Goal: Task Accomplishment & Management: Manage account settings

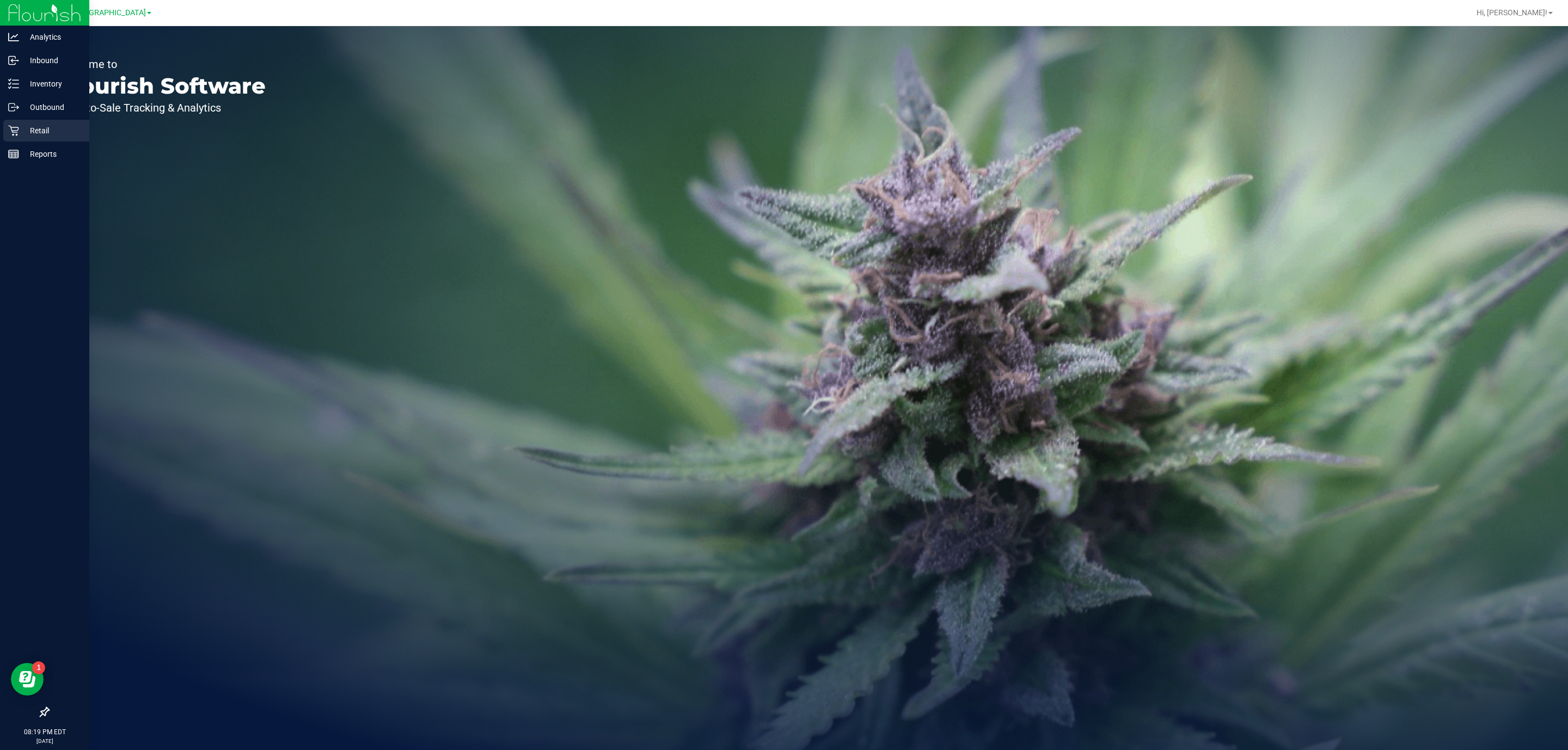
click at [19, 127] on p "Retail" at bounding box center [51, 130] width 65 height 13
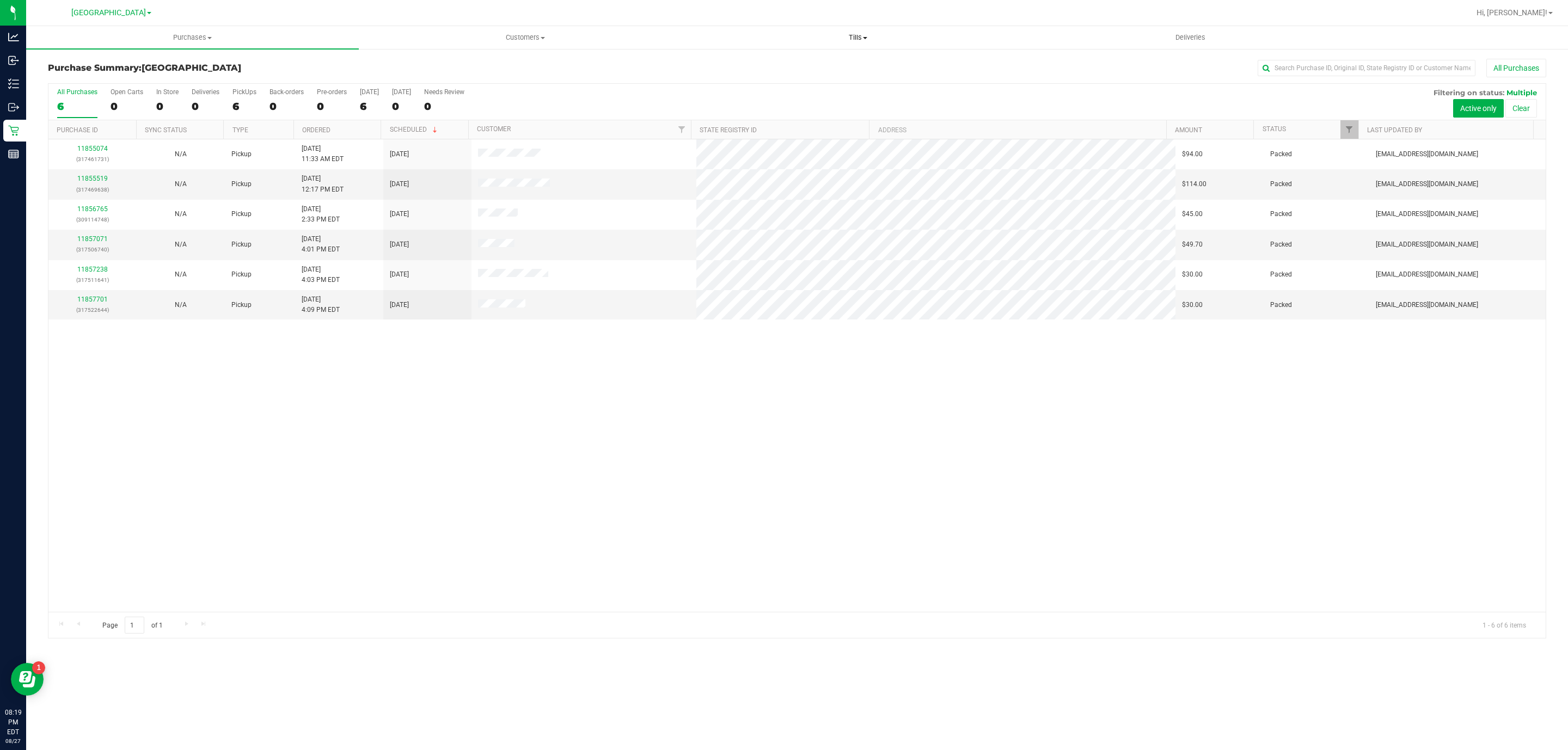
click at [862, 38] on span "Tills" at bounding box center [857, 38] width 331 height 10
click at [735, 57] on ul "Manage tills Reconcile e-payments" at bounding box center [858, 72] width 332 height 46
click at [735, 66] on span "Manage tills" at bounding box center [729, 66] width 74 height 10
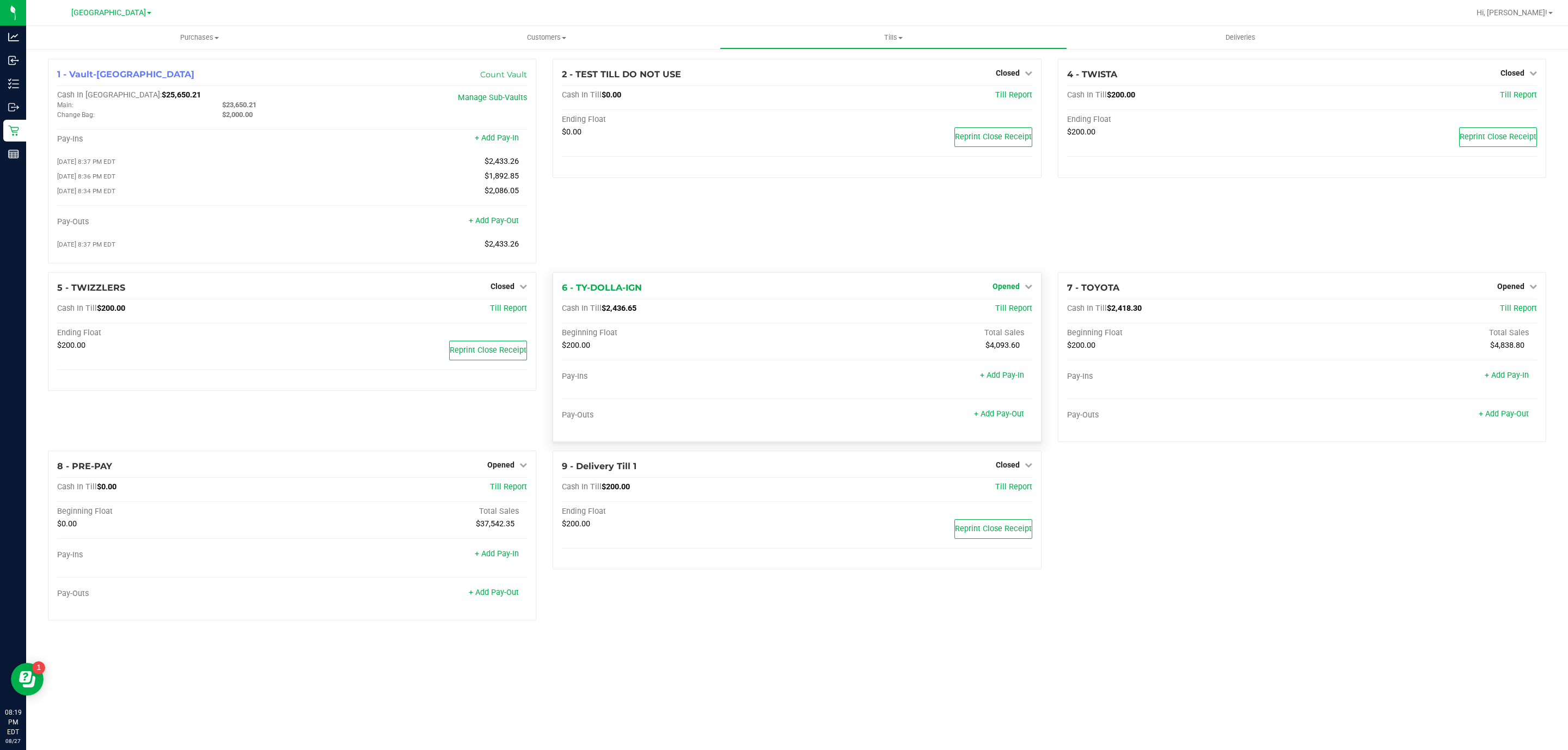
click at [1014, 290] on span "Opened" at bounding box center [1006, 286] width 27 height 9
click at [1003, 313] on link "Close Till" at bounding box center [1007, 308] width 29 height 9
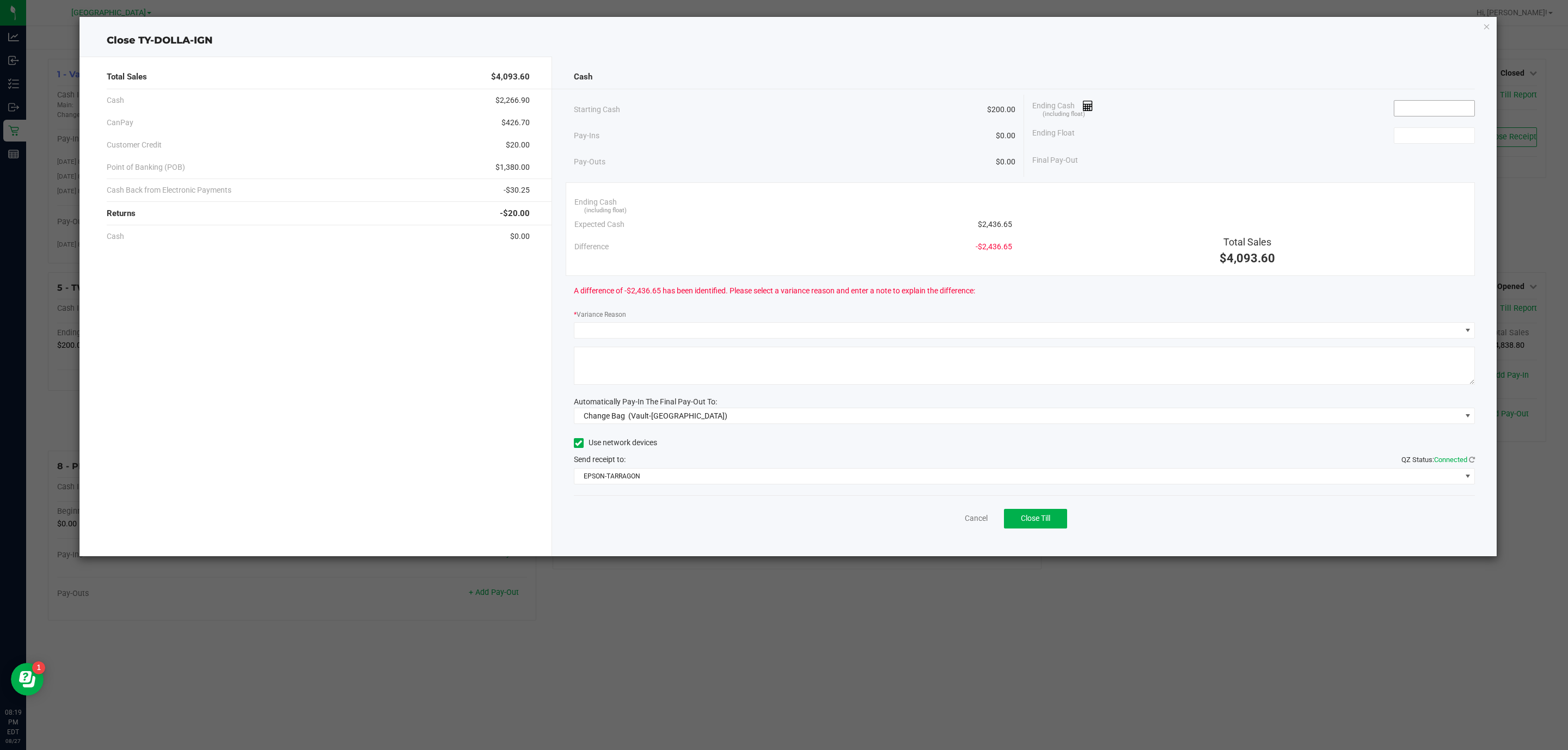
click at [1412, 113] on input at bounding box center [1434, 109] width 80 height 16
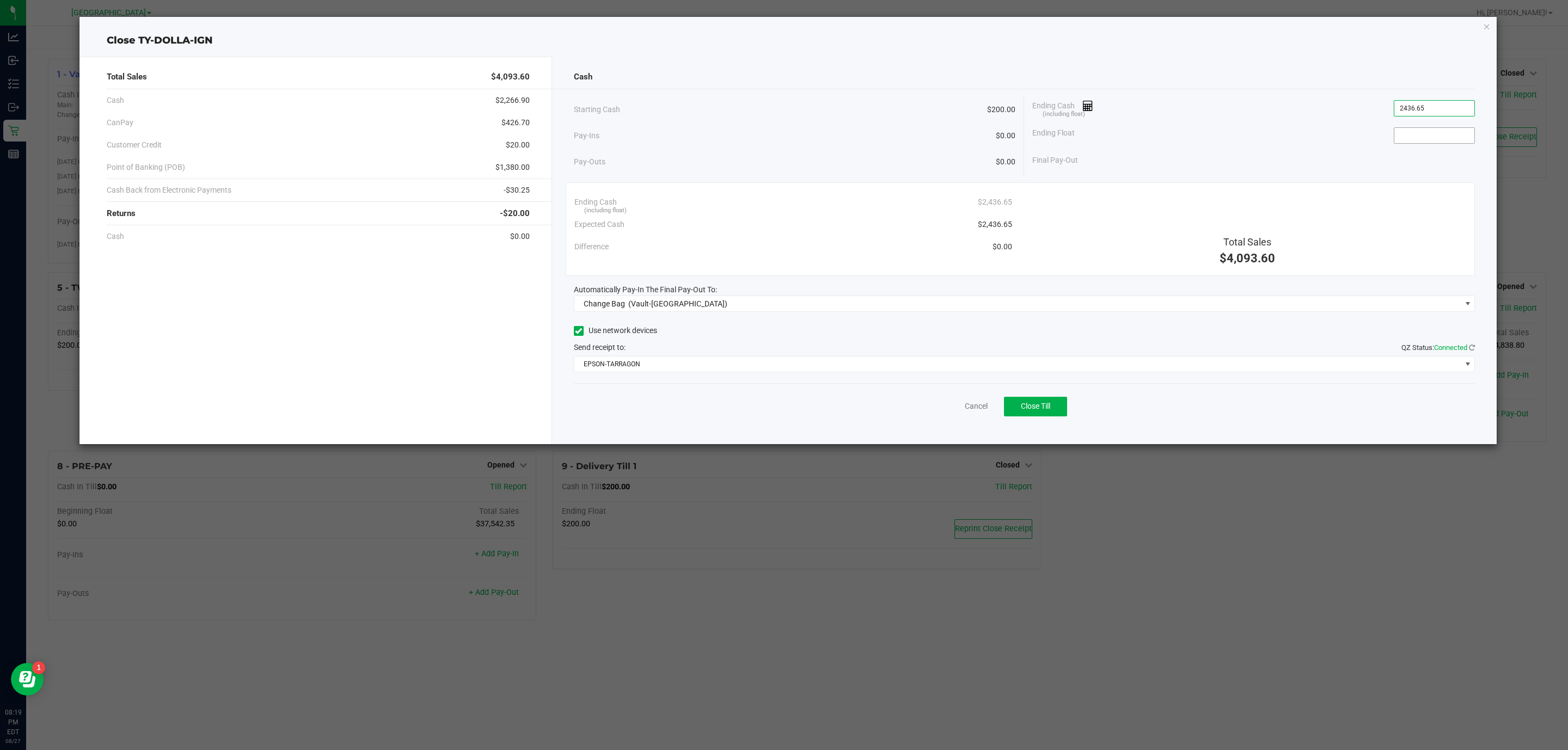
type input "$2,436.65"
click at [1412, 136] on input at bounding box center [1434, 136] width 80 height 16
type input "$200.00"
drag, startPoint x: 1436, startPoint y: 161, endPoint x: 1483, endPoint y: 161, distance: 47.0
click at [1483, 161] on div "Cash Starting Cash $200.00 Pay-Ins $0.00 Pay-Outs $0.00 Ending Cash (including …" at bounding box center [1024, 250] width 945 height 388
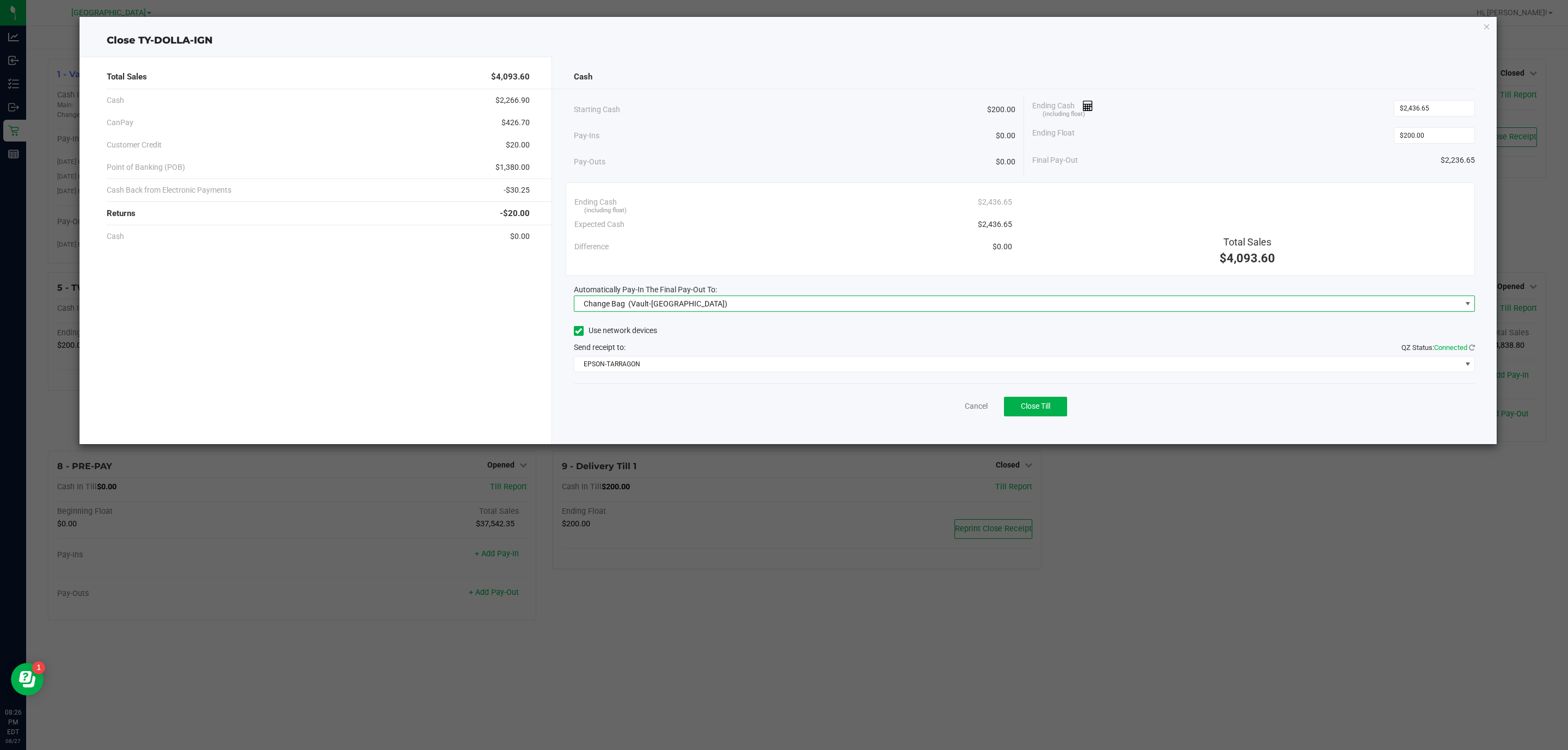
click at [632, 304] on span "(Vault-[GEOGRAPHIC_DATA])" at bounding box center [678, 303] width 99 height 9
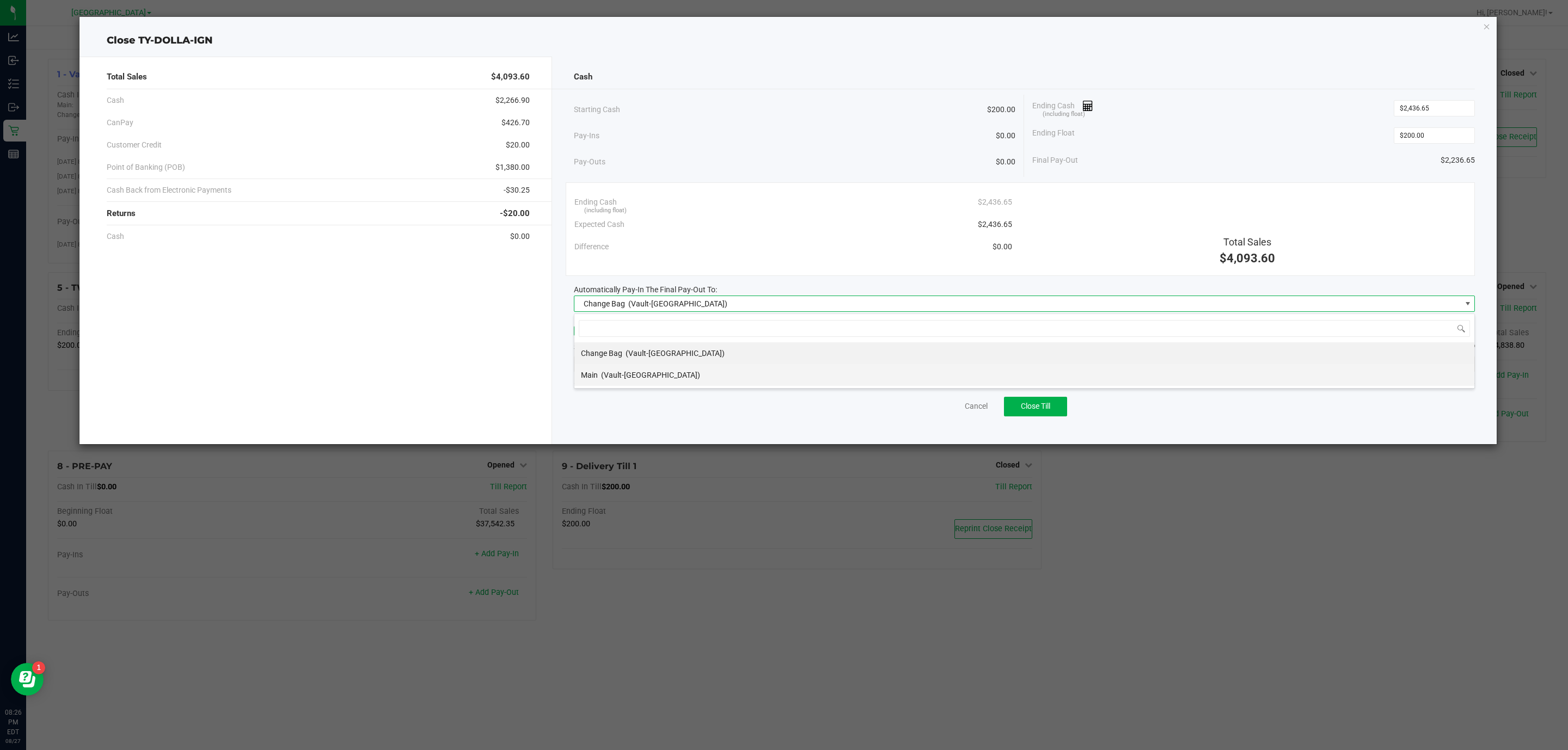
click at [660, 377] on span "(Vault-[GEOGRAPHIC_DATA])" at bounding box center [651, 375] width 99 height 9
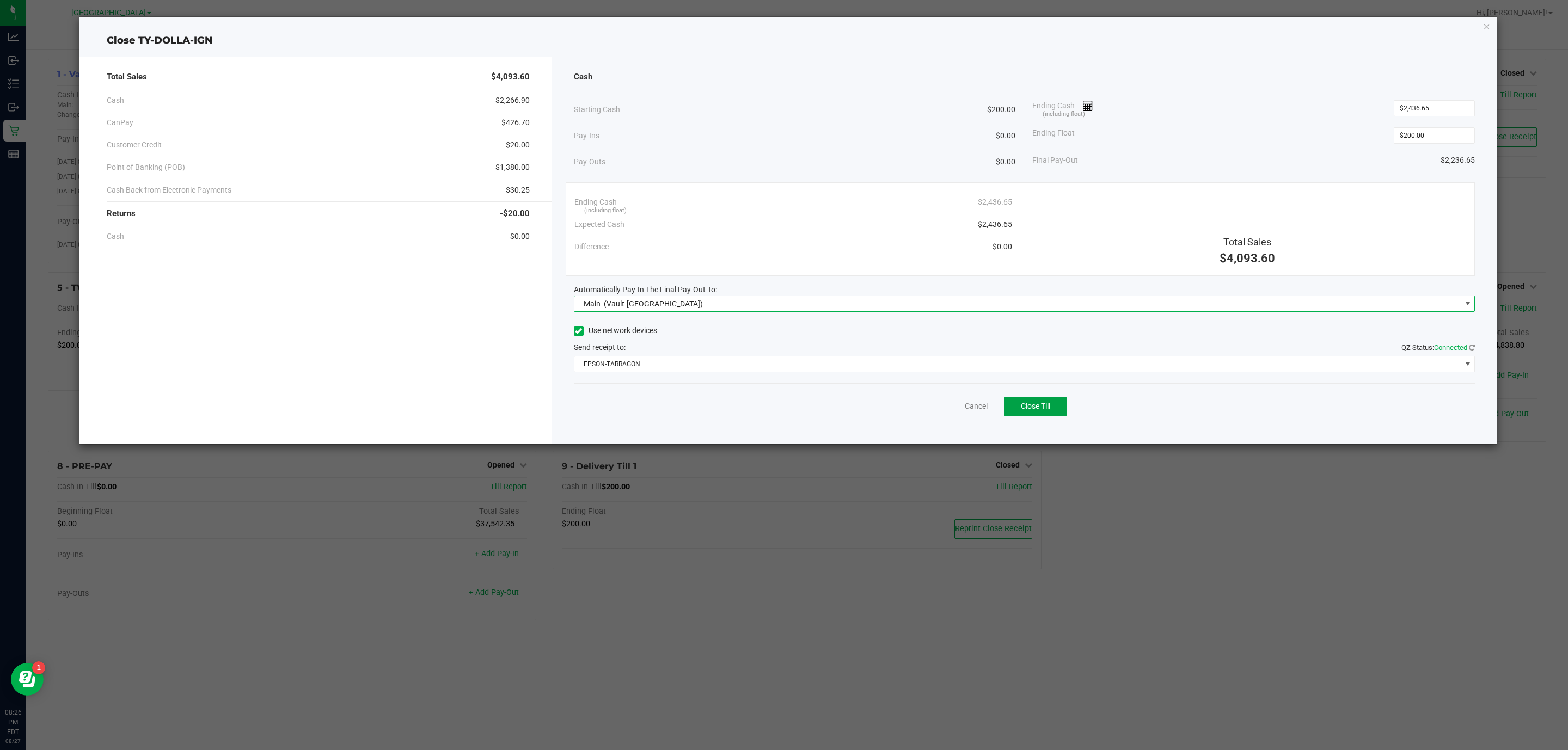
click at [1018, 413] on button "Close Till" at bounding box center [1035, 407] width 63 height 19
click at [956, 407] on link "Dismiss" at bounding box center [952, 406] width 26 height 12
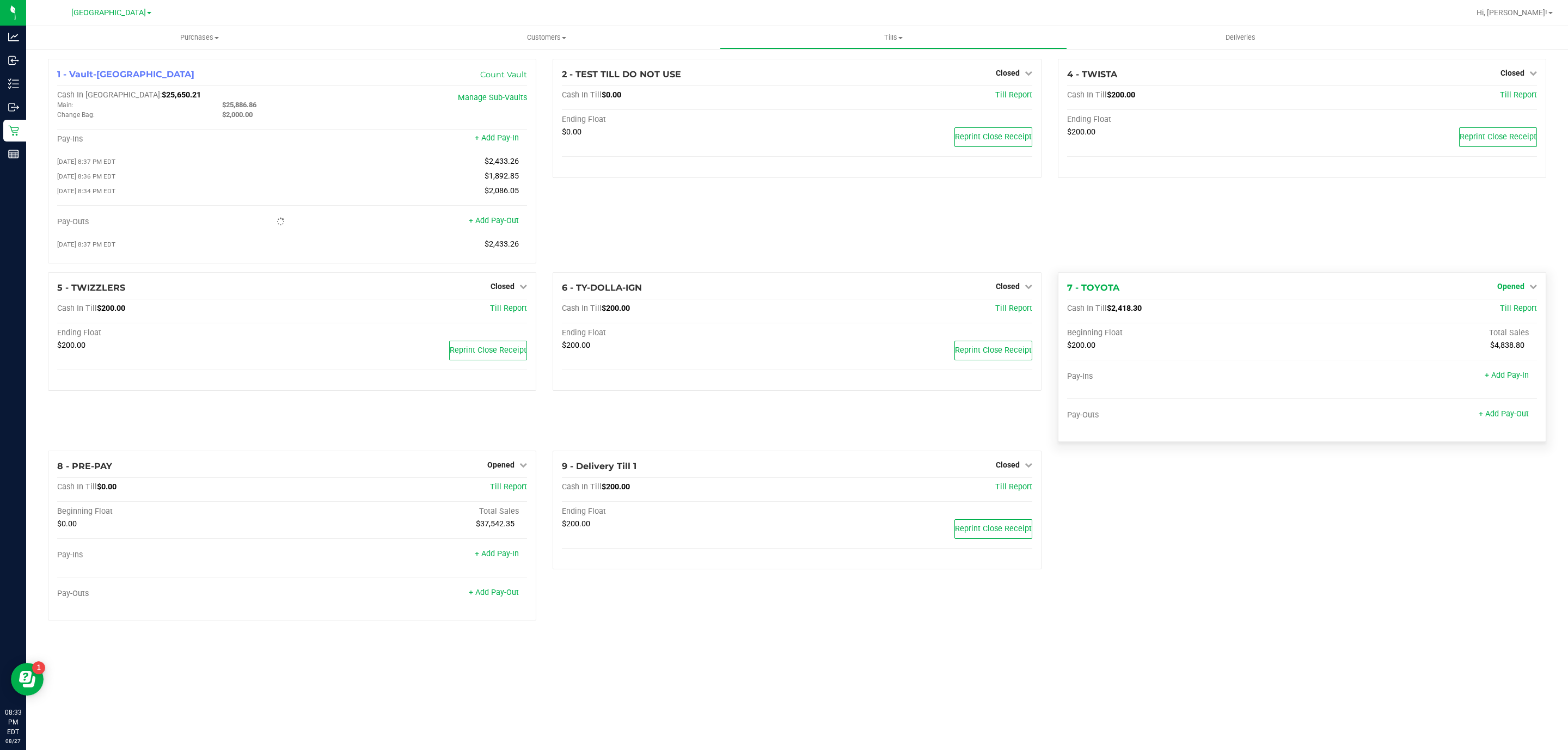
click at [1508, 290] on span "Opened" at bounding box center [1511, 286] width 27 height 9
click at [1504, 312] on link "Close Till" at bounding box center [1512, 308] width 29 height 9
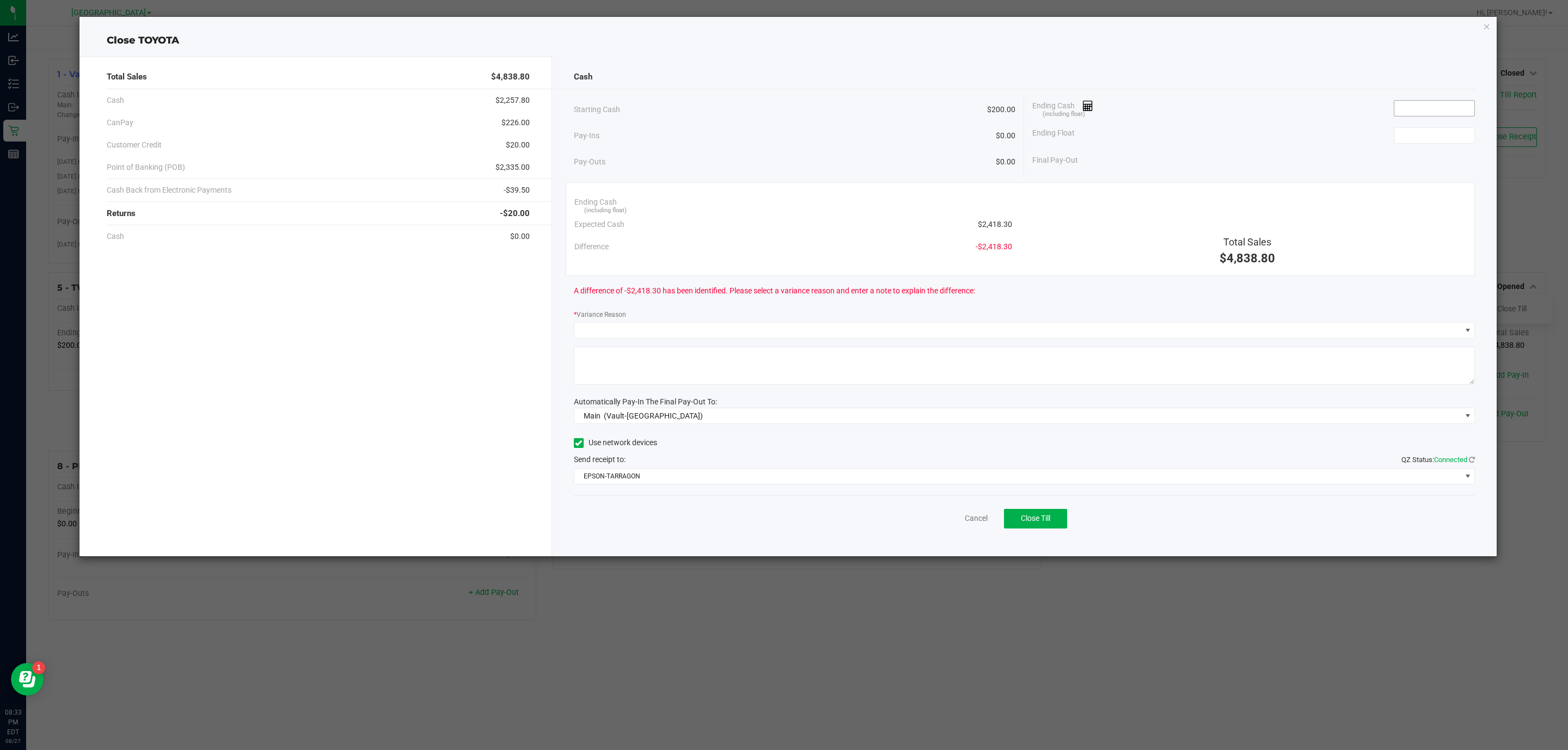
click at [1431, 111] on input at bounding box center [1434, 109] width 80 height 16
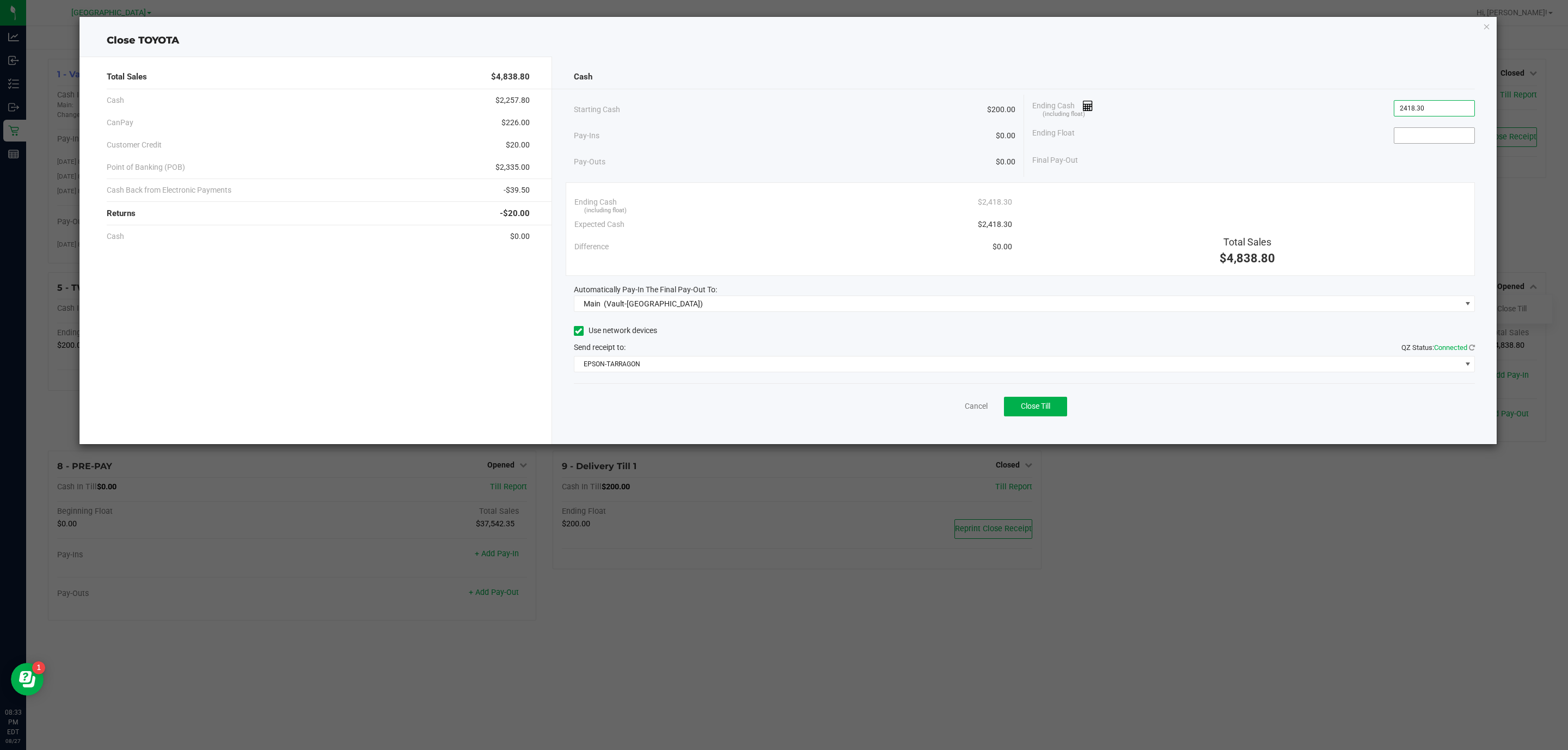
type input "$2,418.30"
click at [1459, 139] on input at bounding box center [1434, 136] width 80 height 16
type input "$200.00"
drag, startPoint x: 1438, startPoint y: 162, endPoint x: 1501, endPoint y: 163, distance: 63.0
click at [1501, 163] on ngb-modal-window "Close TOYOTA Total Sales $4,838.80 Cash $2,257.80 CanPay $226.00 Customer Credi…" at bounding box center [788, 375] width 1576 height 750
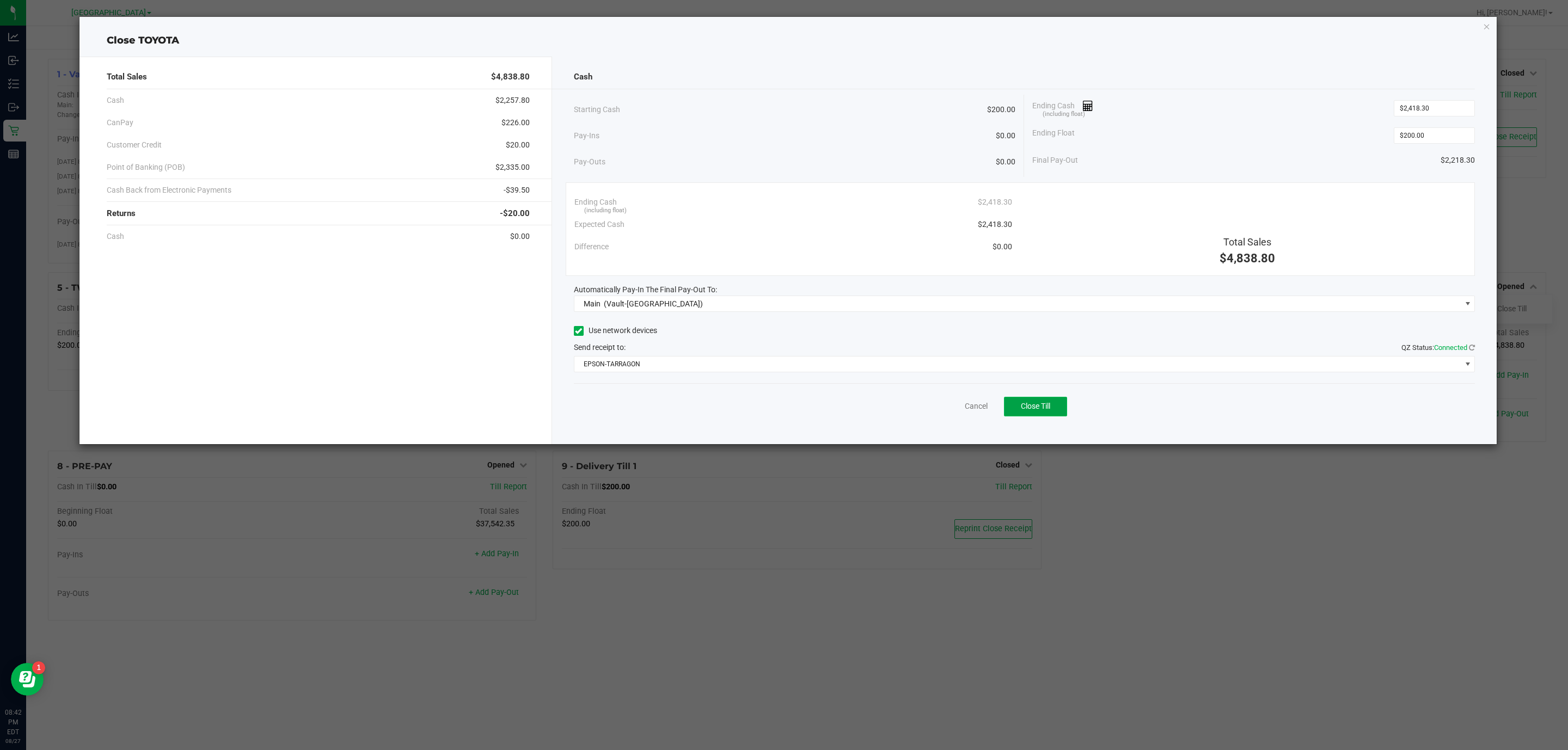
click at [1052, 410] on button "Close Till" at bounding box center [1035, 407] width 63 height 19
click at [941, 408] on link "Dismiss" at bounding box center [952, 406] width 26 height 12
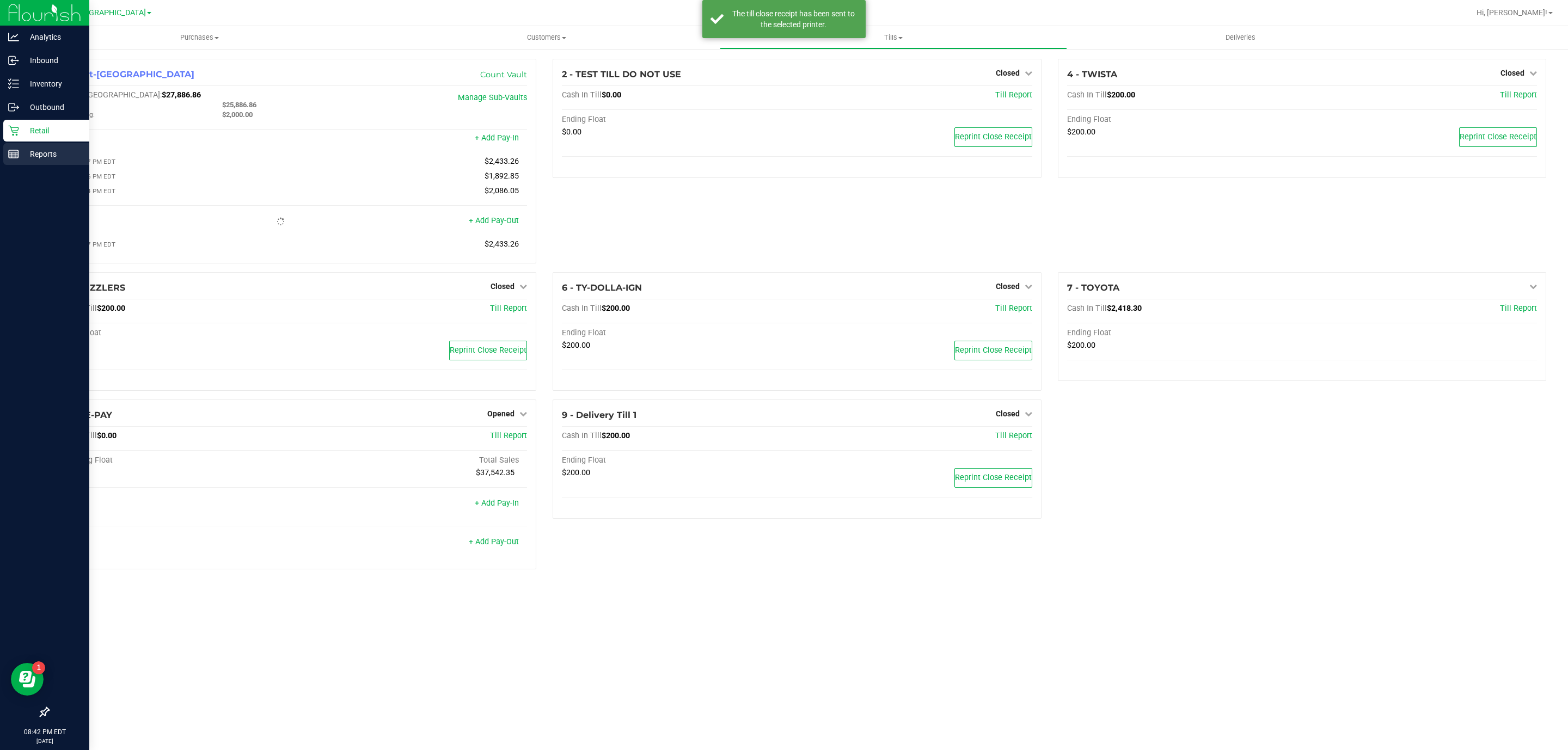
click at [12, 151] on icon at bounding box center [13, 153] width 11 height 11
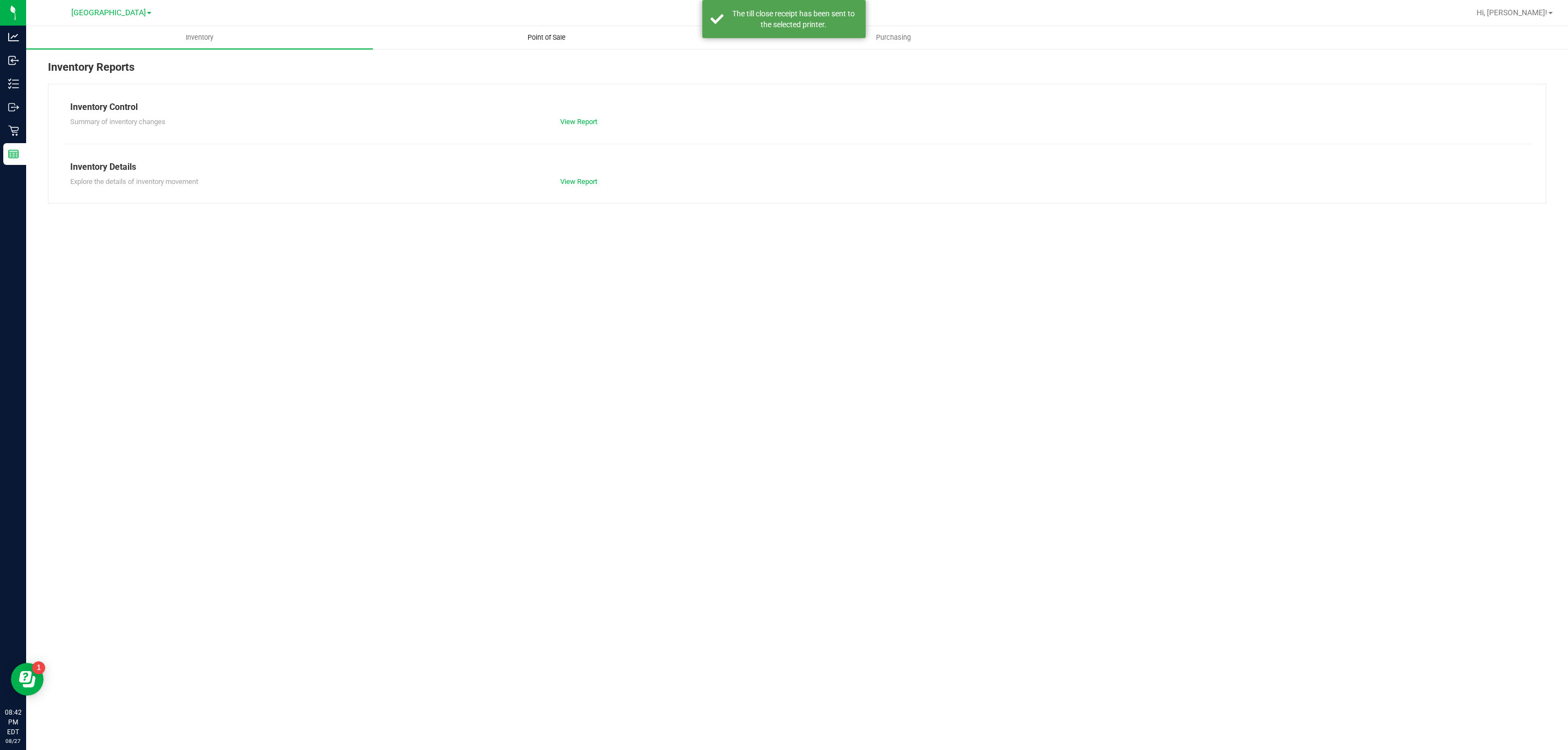
click at [556, 43] on uib-tab-heading "Point of Sale" at bounding box center [546, 37] width 346 height 21
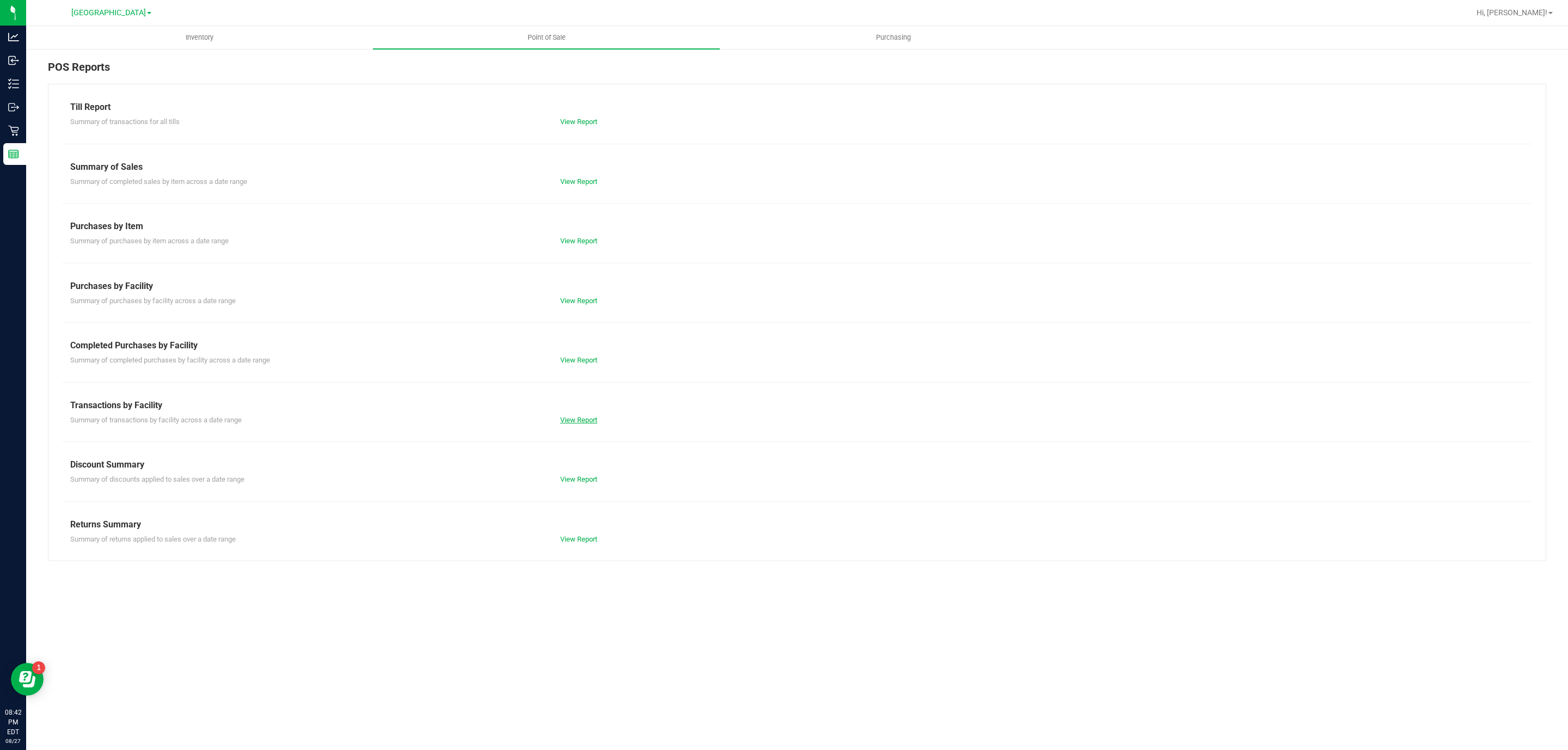
click at [578, 419] on link "View Report" at bounding box center [579, 420] width 37 height 8
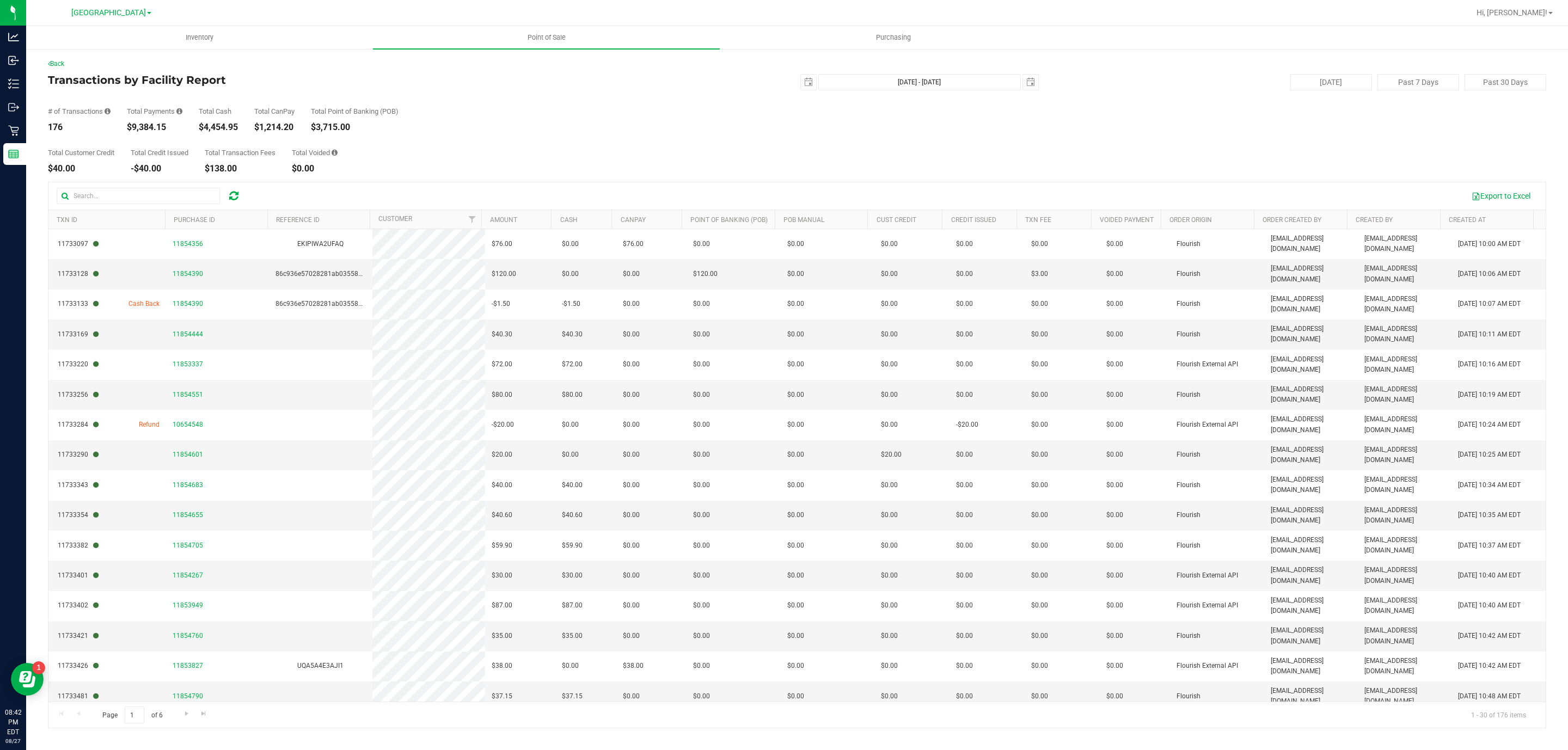
drag, startPoint x: 198, startPoint y: 124, endPoint x: 247, endPoint y: 128, distance: 49.2
click at [247, 128] on div "# of Transactions 176 Total Payments $9,384.15 Total Cash $4,454.95 Total CanPa…" at bounding box center [797, 111] width 1498 height 42
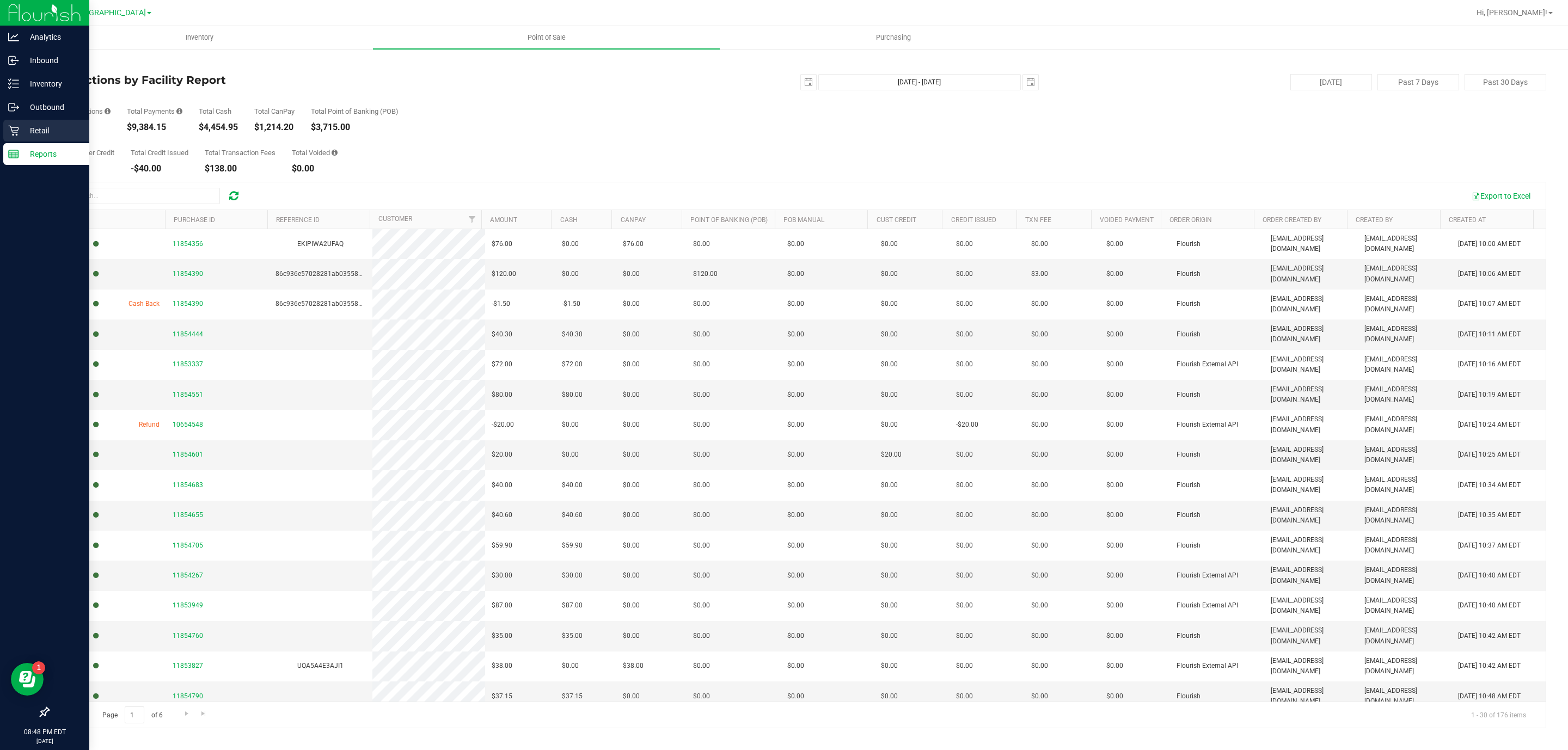
click at [16, 134] on icon at bounding box center [13, 130] width 11 height 11
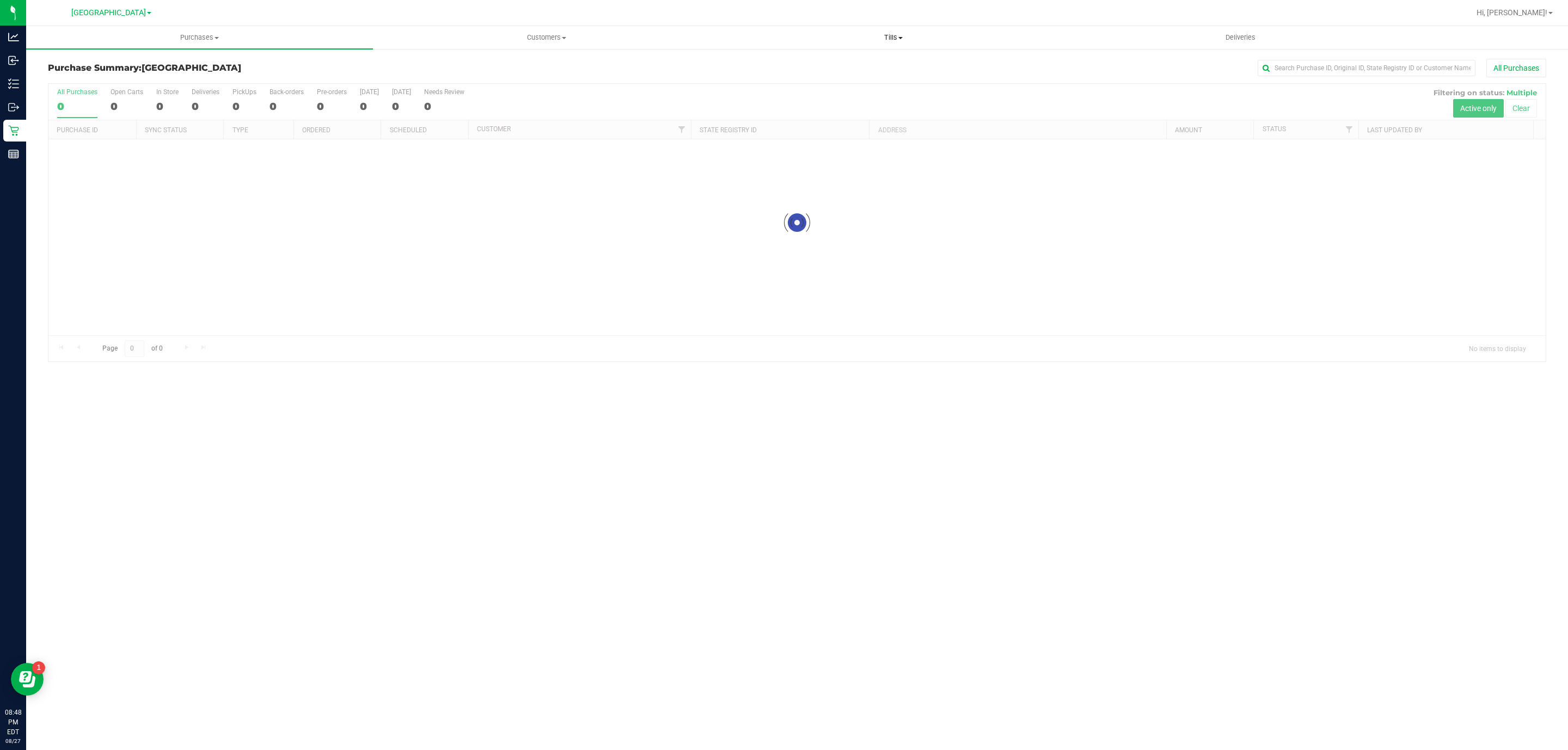
click at [890, 41] on span "Tills" at bounding box center [893, 38] width 346 height 10
click at [752, 64] on span "Manage tills" at bounding box center [757, 66] width 74 height 10
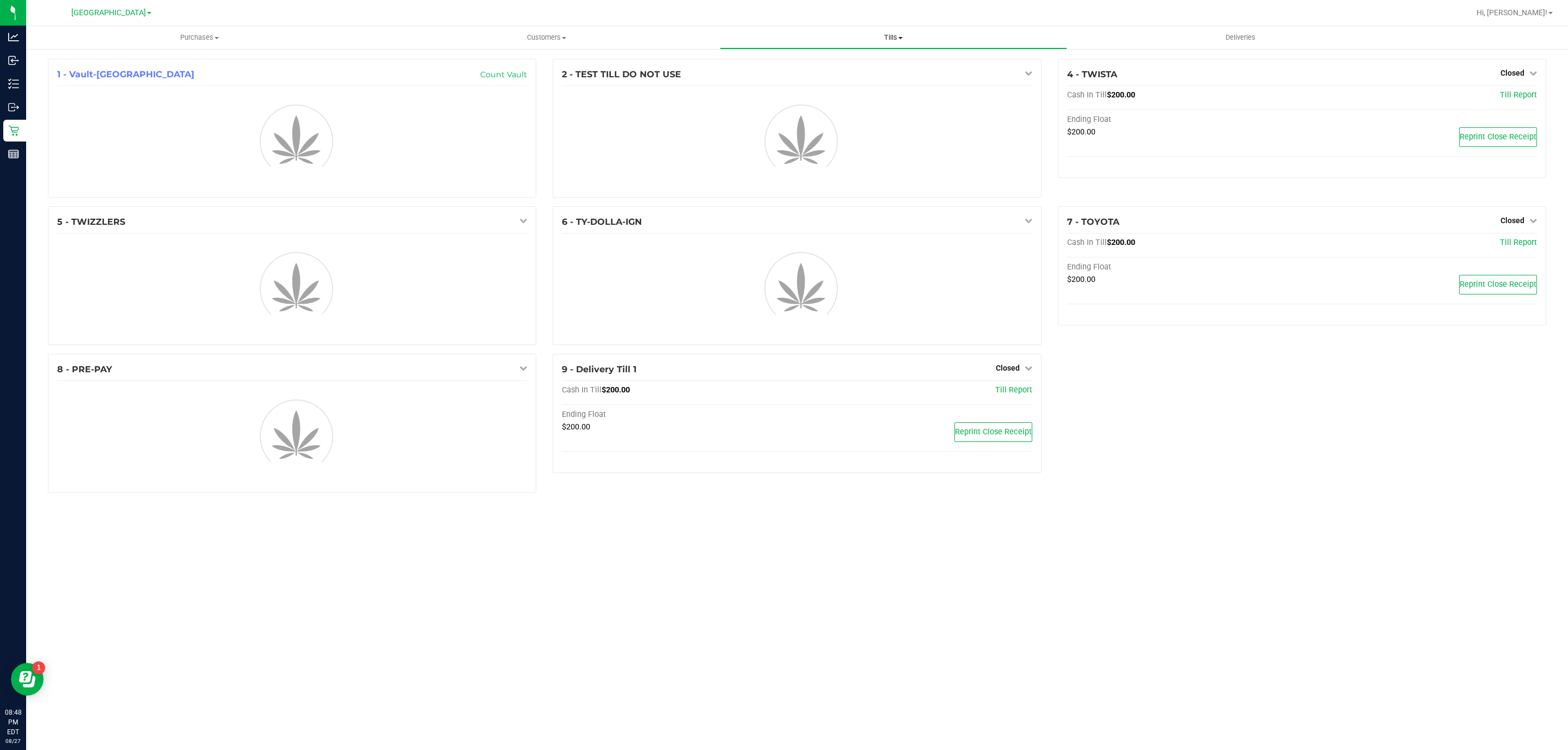
click at [890, 33] on span "Tills" at bounding box center [893, 38] width 346 height 10
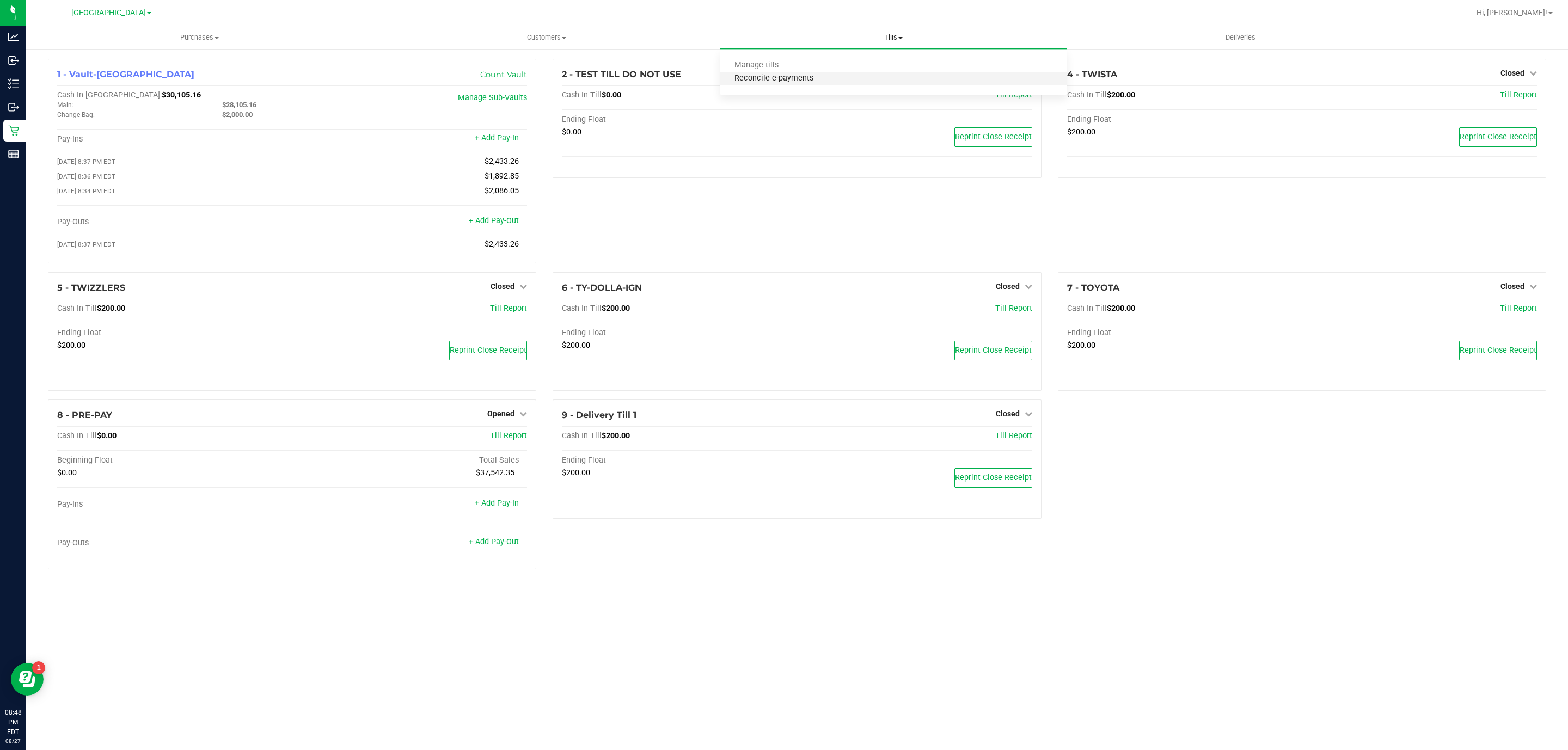
click at [801, 76] on span "Reconcile e-payments" at bounding box center [774, 79] width 109 height 10
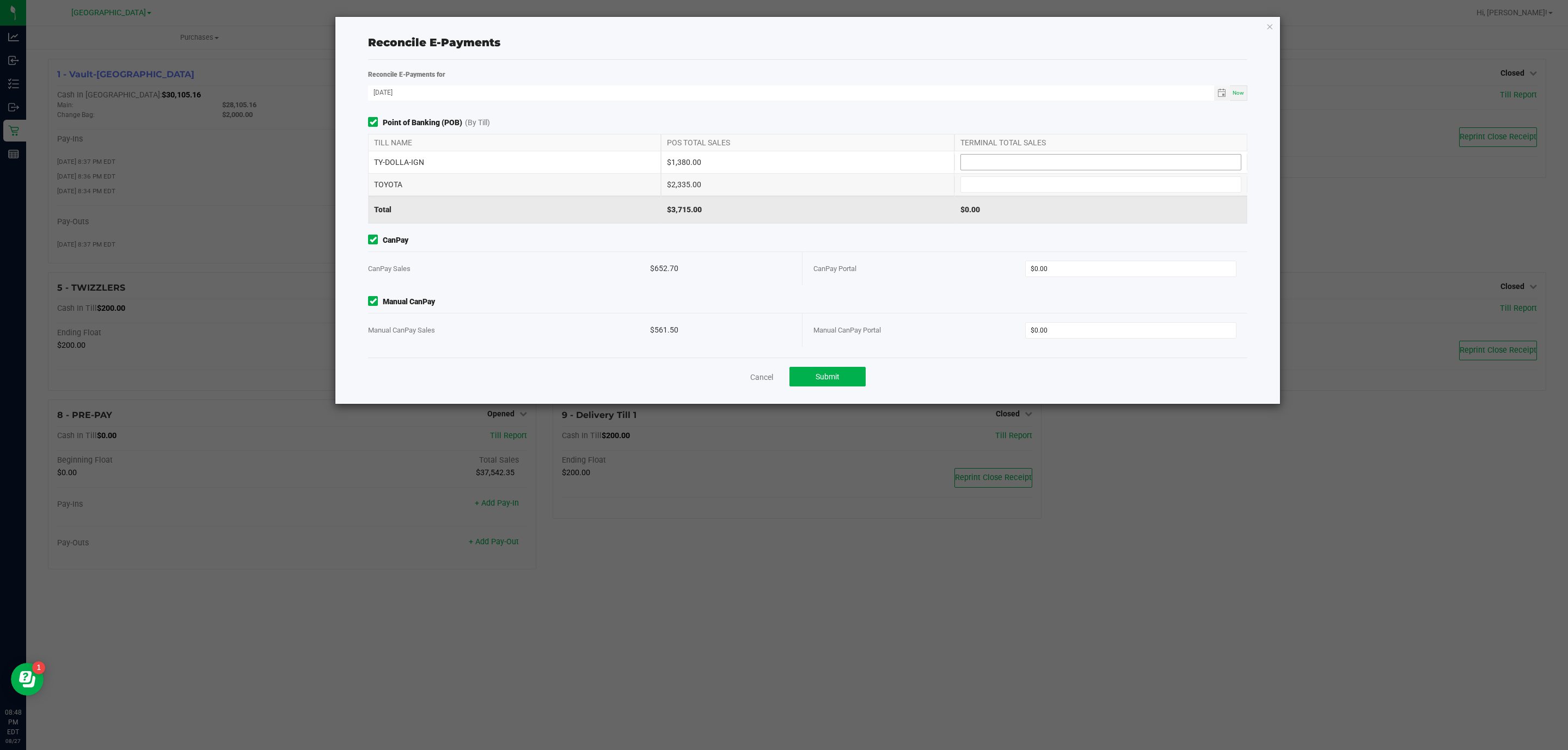
click at [1093, 160] on input at bounding box center [1101, 162] width 280 height 16
type input "$1,380.00"
click at [1036, 188] on input at bounding box center [1101, 185] width 280 height 16
type input "$2,335.00"
click at [1064, 272] on input "0" at bounding box center [1131, 269] width 211 height 16
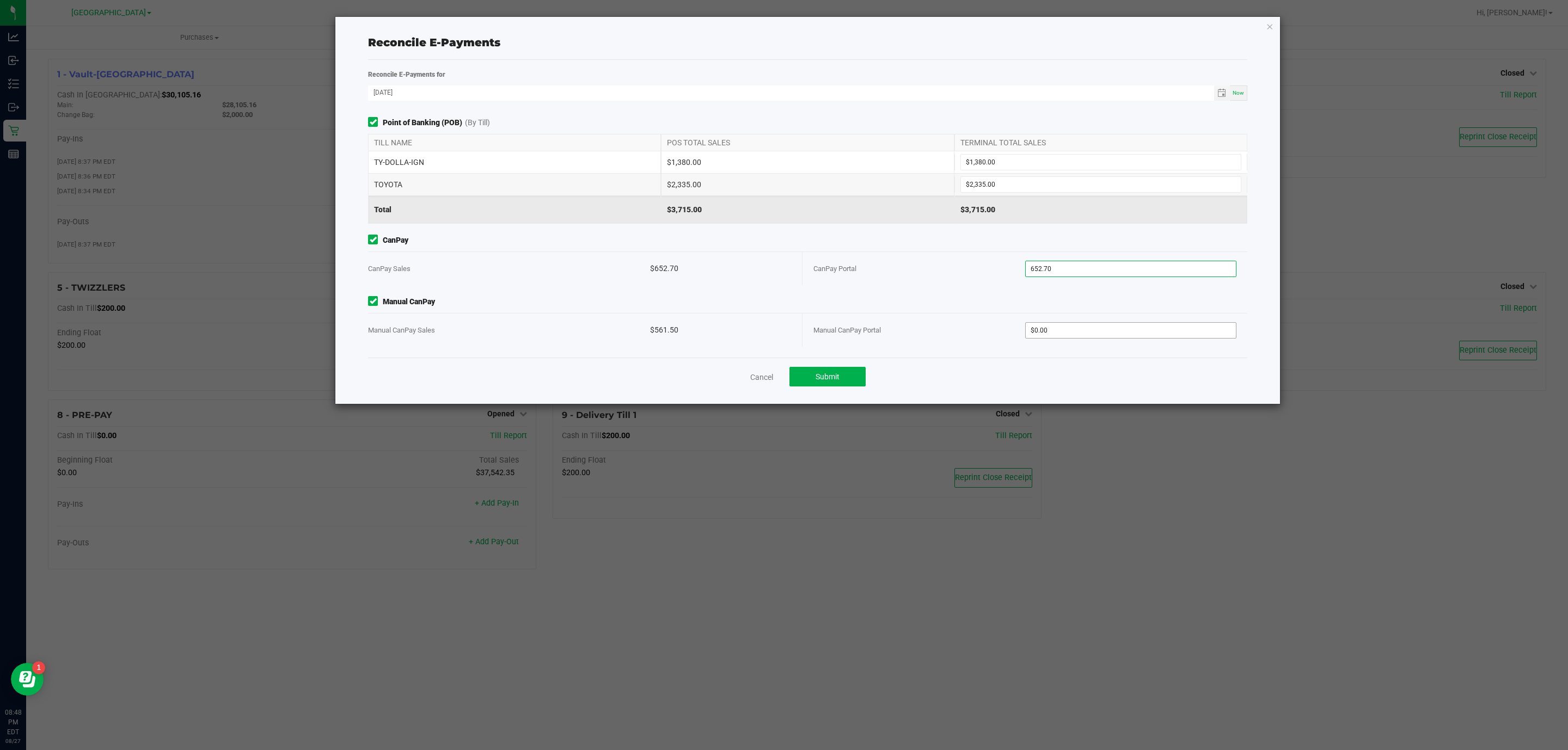
type input "$652.70"
click at [1075, 324] on input "0" at bounding box center [1131, 330] width 211 height 16
type input "$561.50"
click at [889, 282] on div "CanPay Portal" at bounding box center [919, 268] width 212 height 33
click at [829, 384] on button "Submit" at bounding box center [828, 377] width 76 height 19
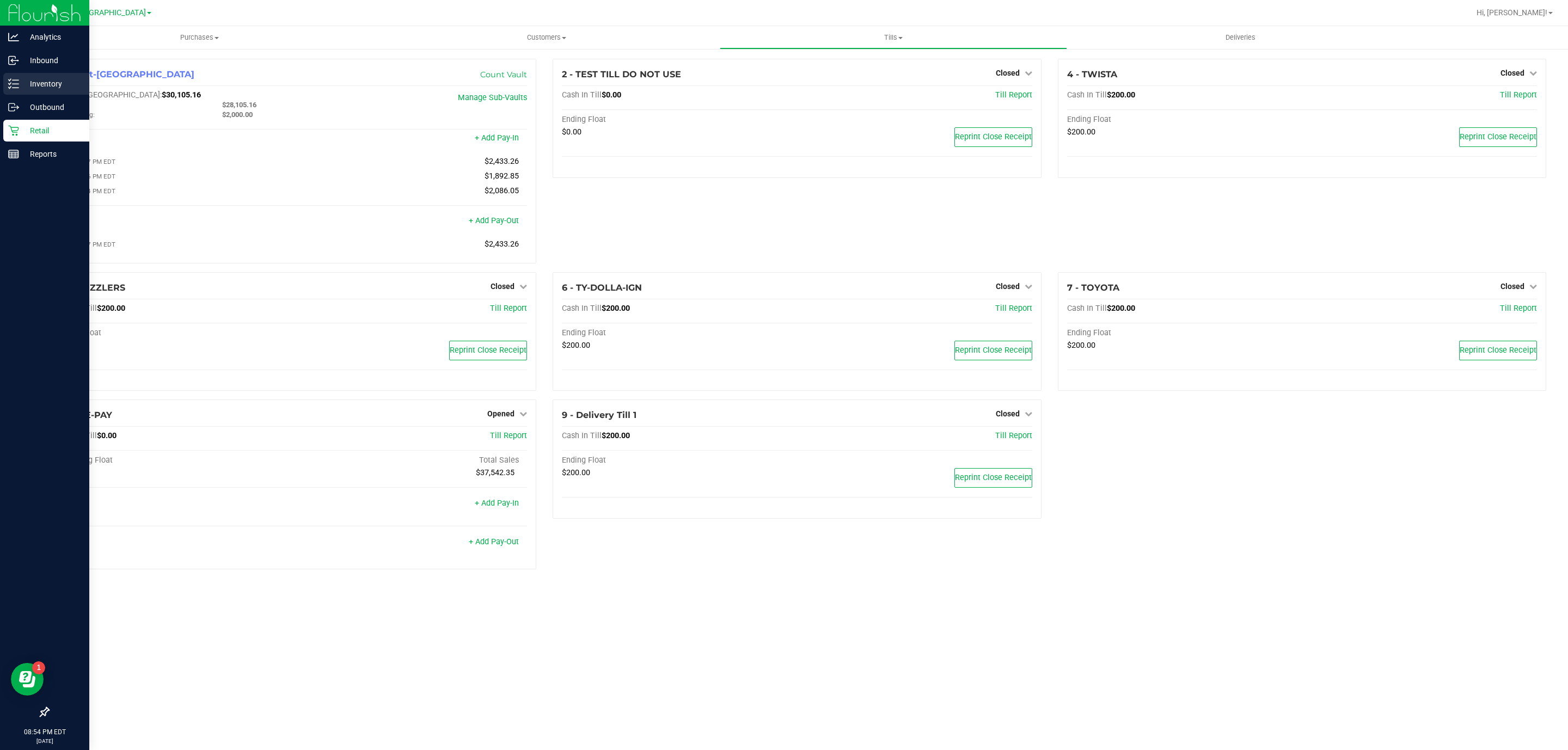
click at [33, 79] on p "Inventory" at bounding box center [51, 84] width 65 height 13
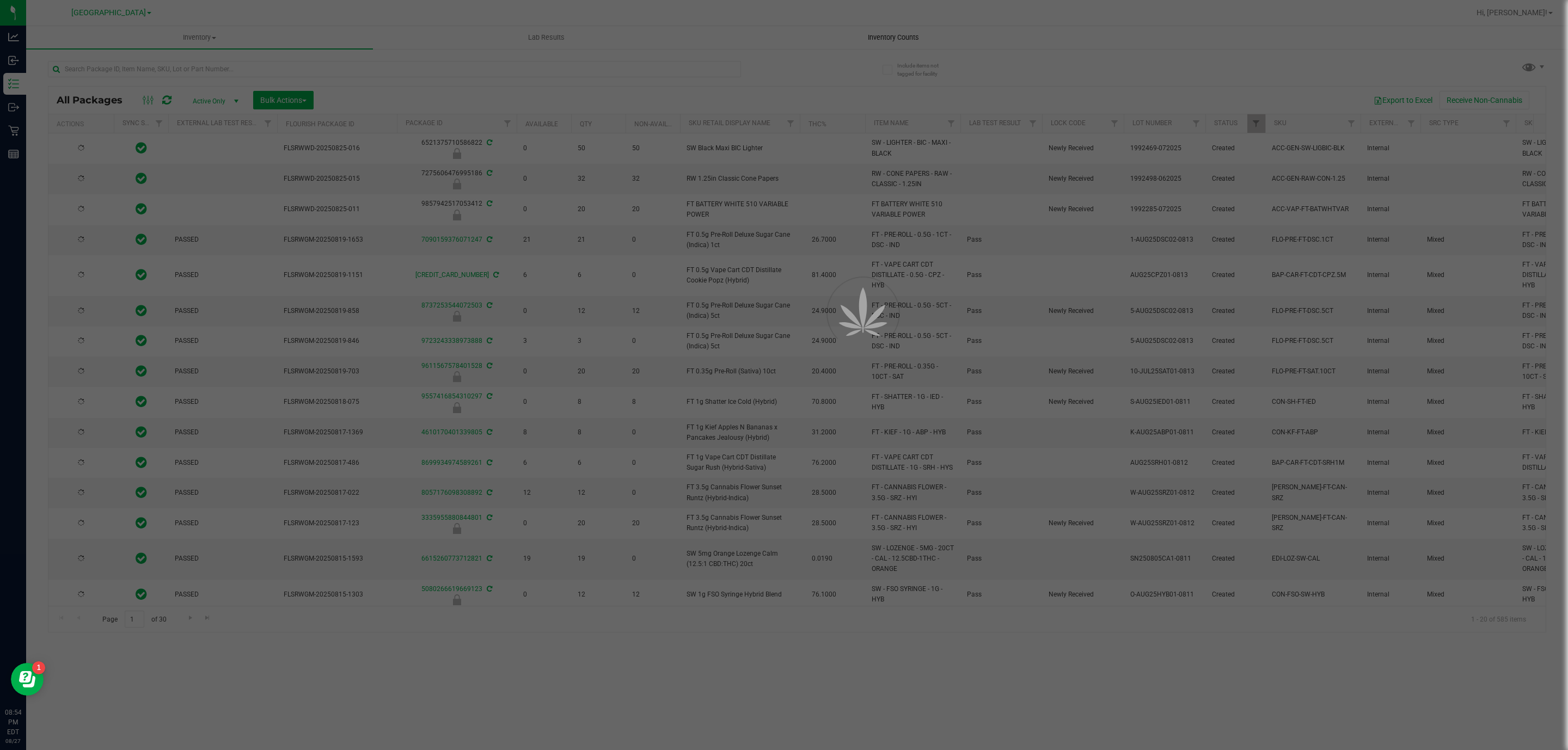
click at [896, 39] on div at bounding box center [784, 375] width 1568 height 750
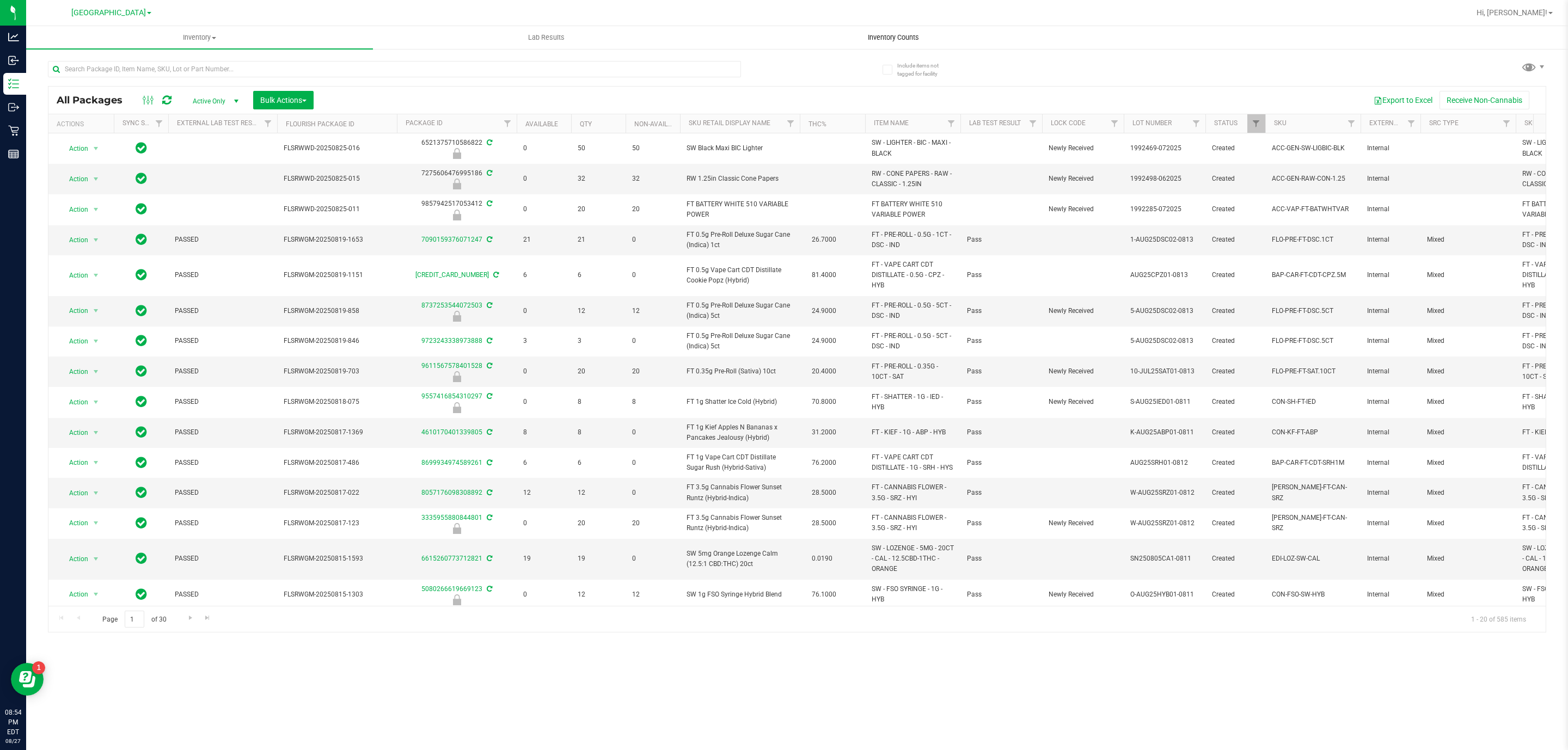
click at [895, 38] on span "Inventory Counts" at bounding box center [893, 38] width 81 height 10
